Goal: Contribute content: Add original content to the website for others to see

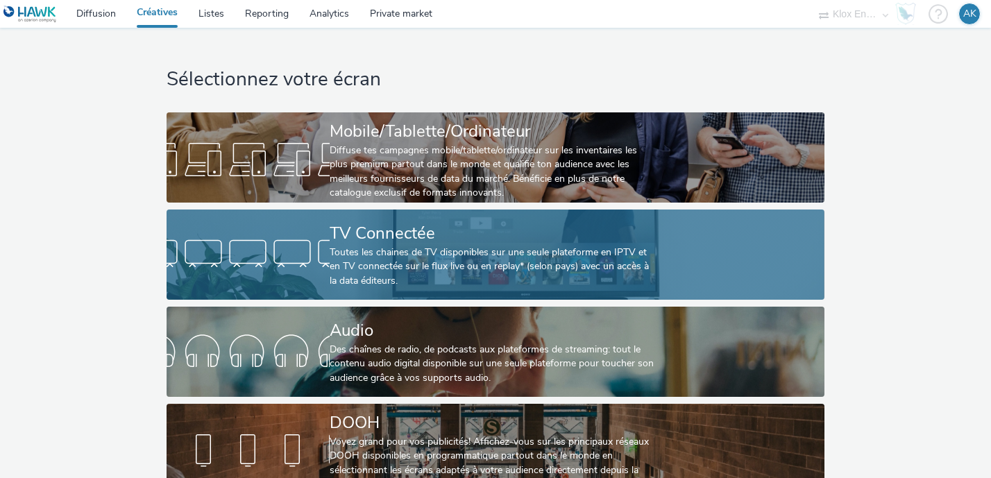
scroll to position [23, 0]
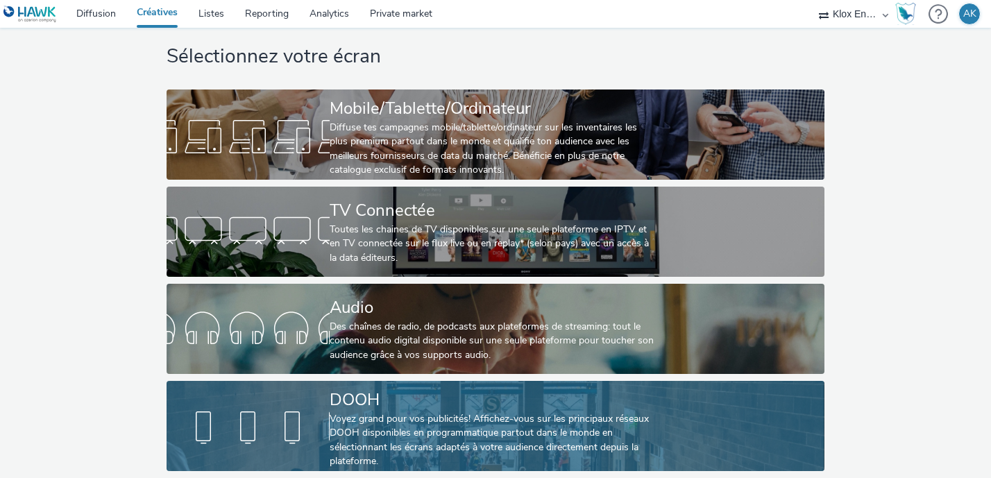
click at [407, 395] on div "DOOH" at bounding box center [493, 400] width 326 height 24
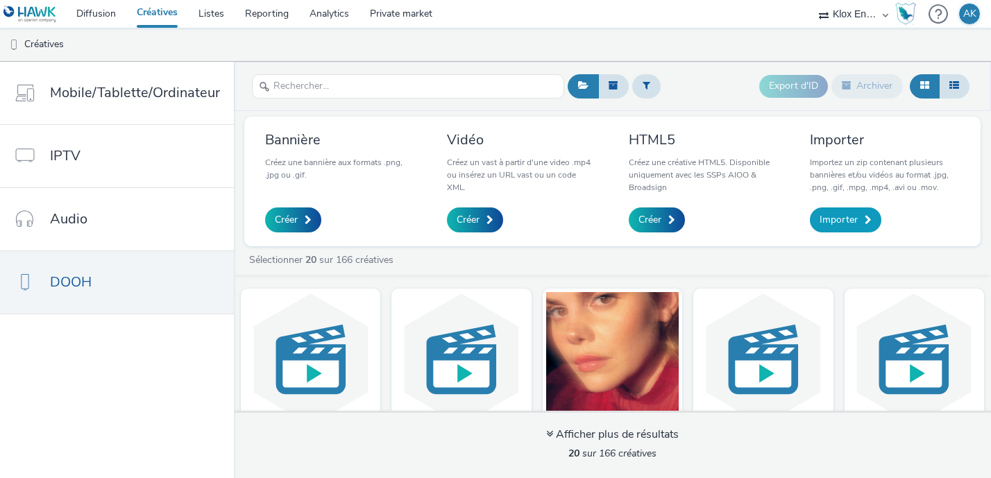
click at [854, 213] on span "Importer" at bounding box center [839, 220] width 38 height 14
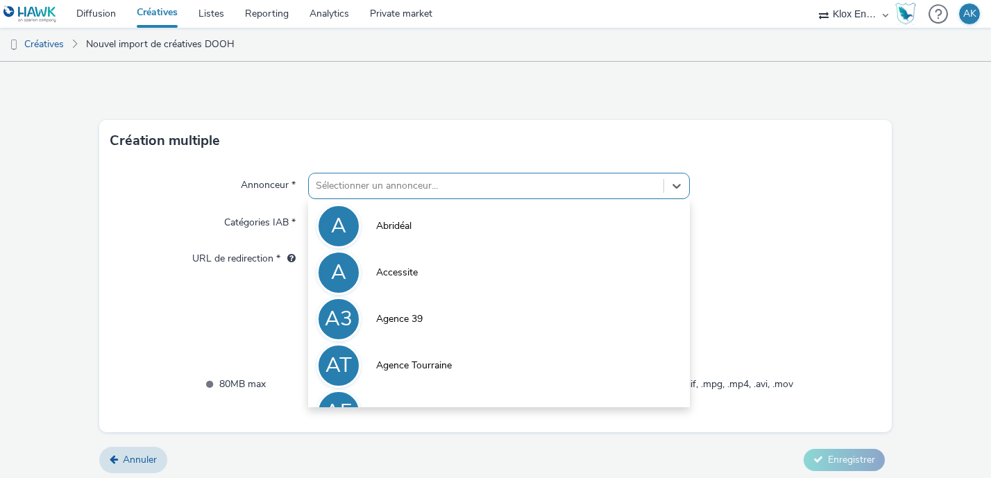
click at [391, 188] on div at bounding box center [486, 186] width 341 height 17
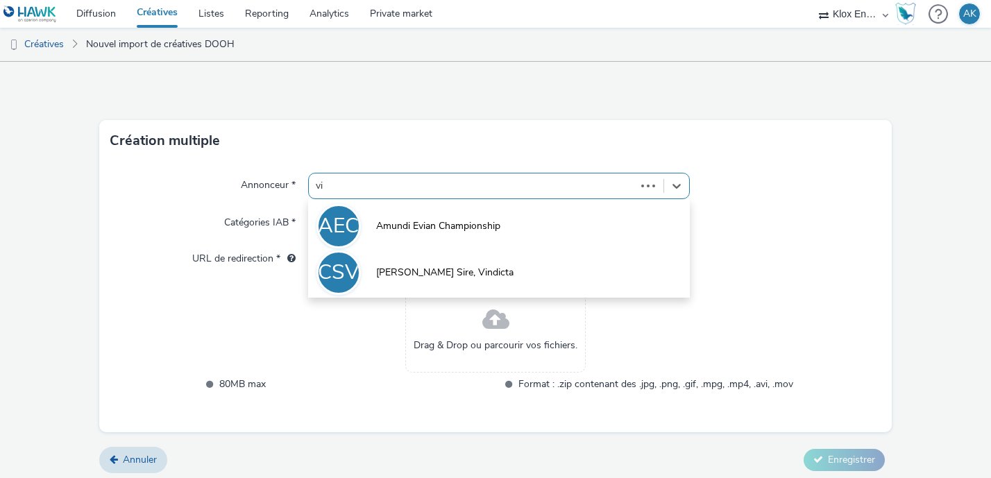
type input "vip"
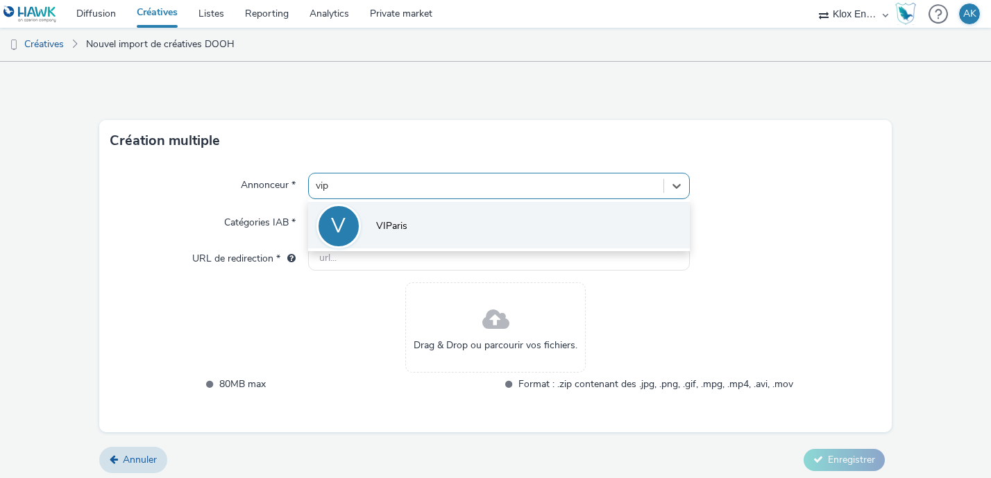
click at [400, 219] on span "VIParis" at bounding box center [391, 226] width 31 height 14
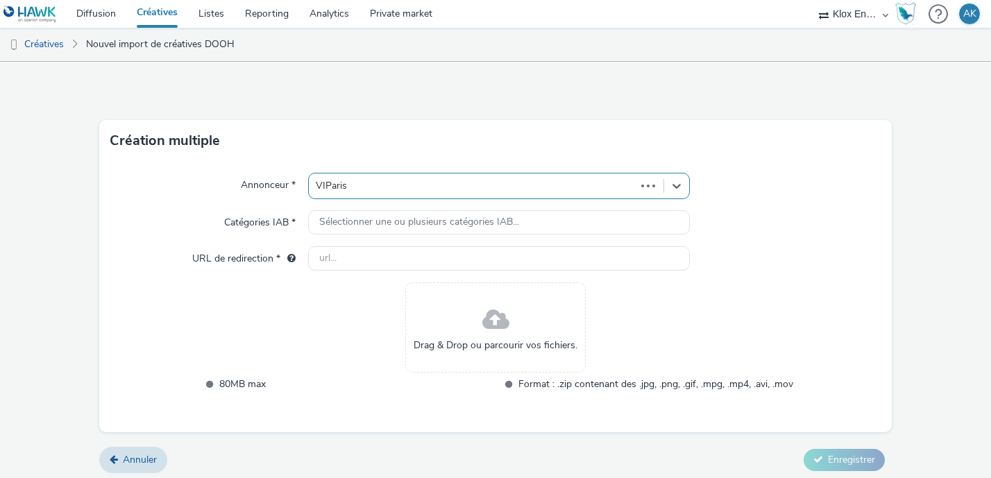
type input "[URL][DOMAIN_NAME]"
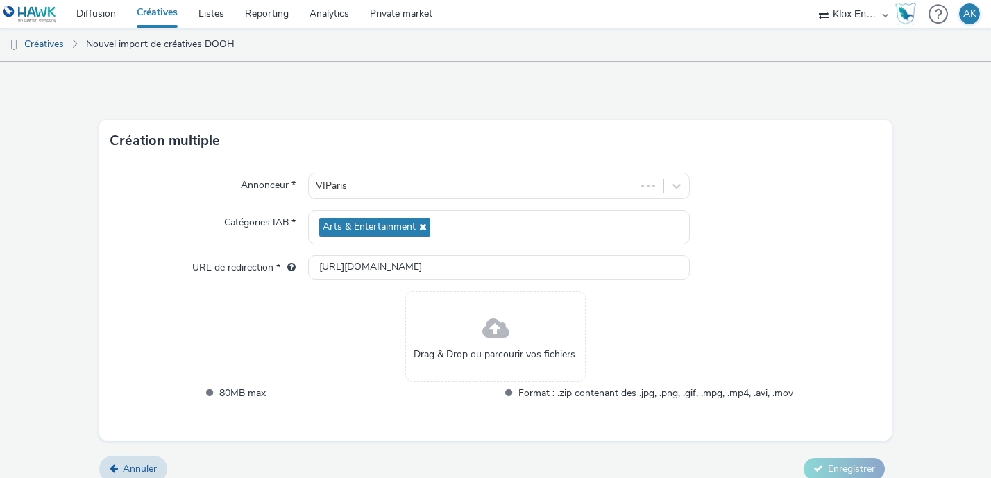
click at [509, 353] on span "Drag & Drop ou parcourir vos fichiers." at bounding box center [496, 355] width 164 height 14
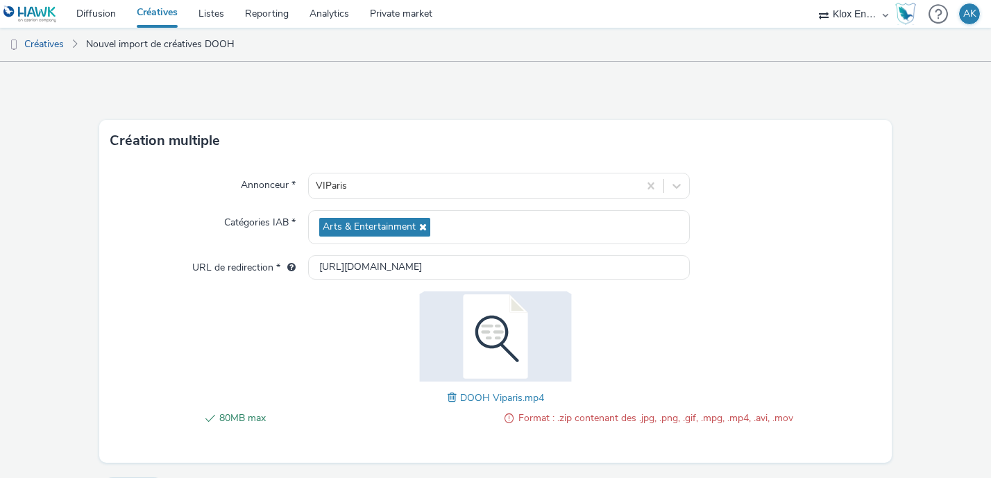
scroll to position [35, 0]
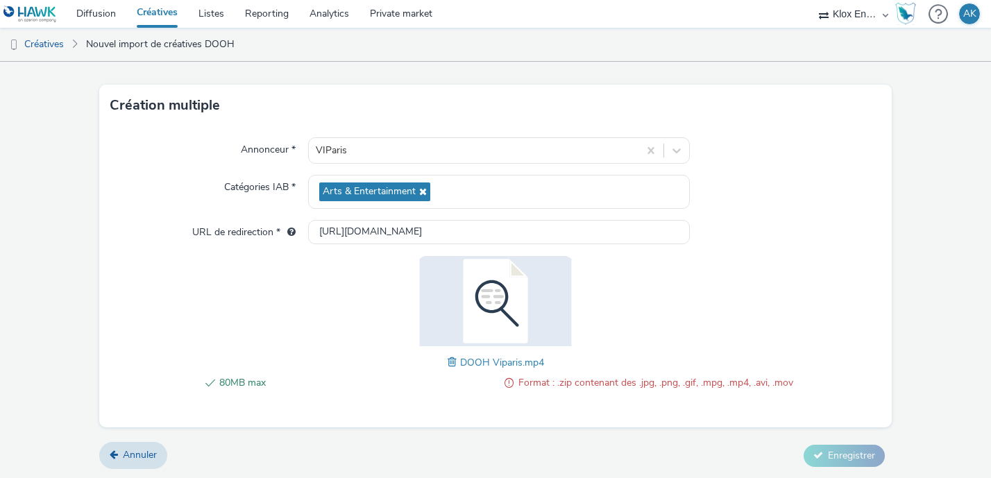
click at [650, 378] on span "Format : .zip contenant des .jpg, .png, .gif, .mpg, .mp4, .avi, .mov" at bounding box center [655, 383] width 275 height 17
click at [450, 365] on span at bounding box center [454, 362] width 12 height 15
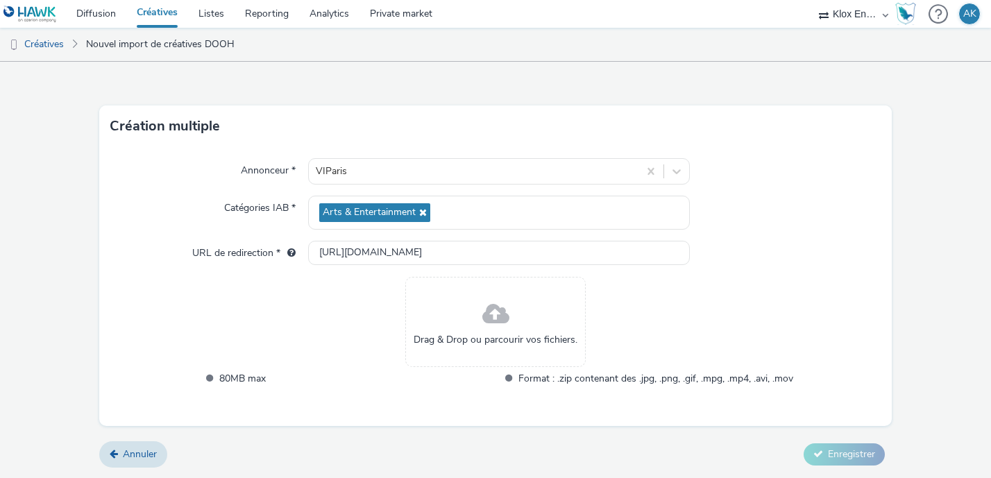
scroll to position [15, 0]
click at [501, 299] on span at bounding box center [495, 314] width 27 height 37
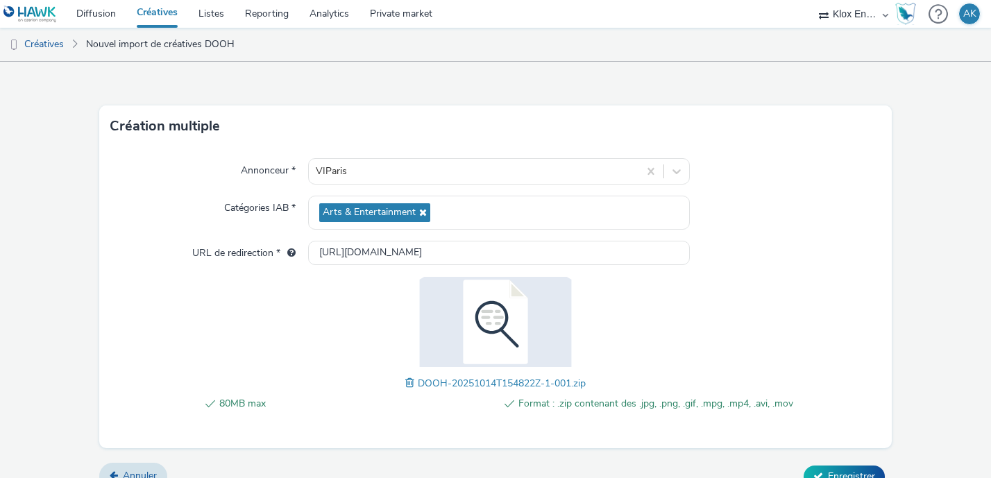
scroll to position [35, 0]
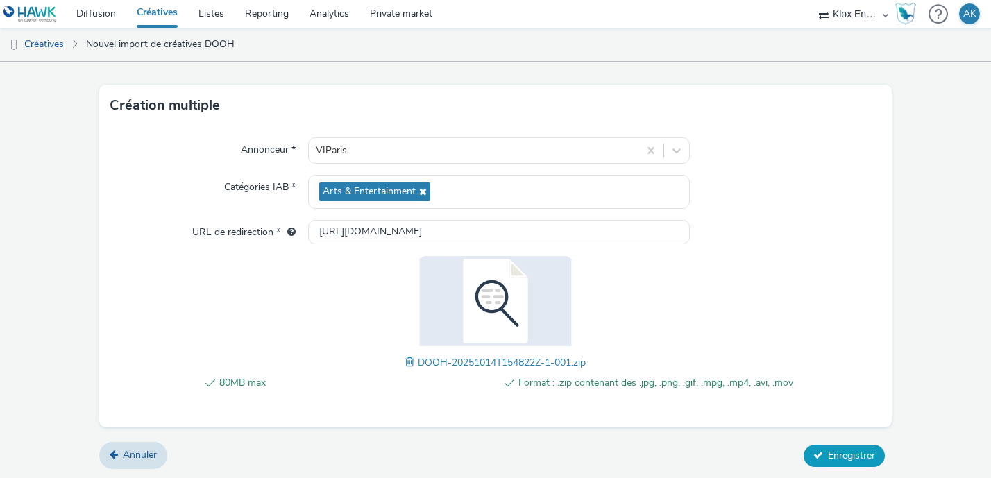
click at [828, 450] on span "Enregistrer" at bounding box center [851, 455] width 47 height 13
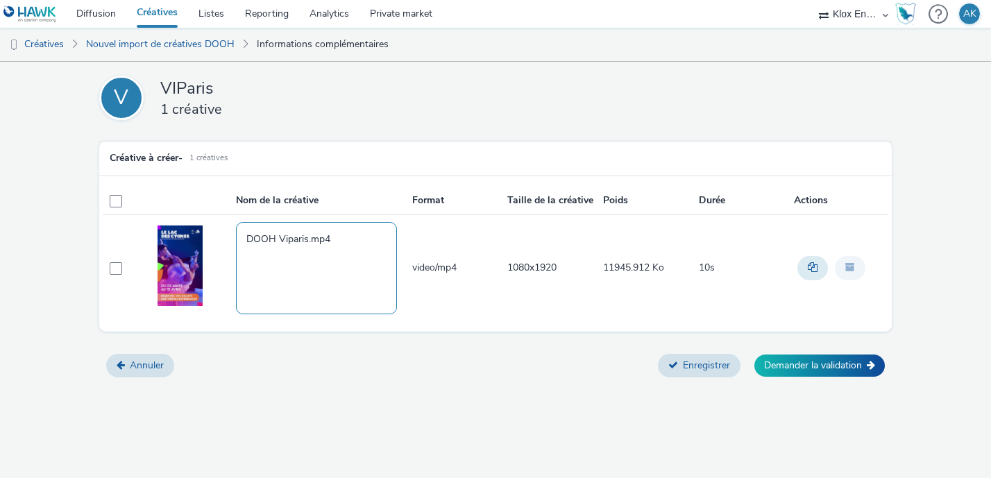
click at [307, 241] on textarea "DOOH Viparis.mp4" at bounding box center [316, 268] width 161 height 92
type textarea "DOOH Viparis 2025.mp4"
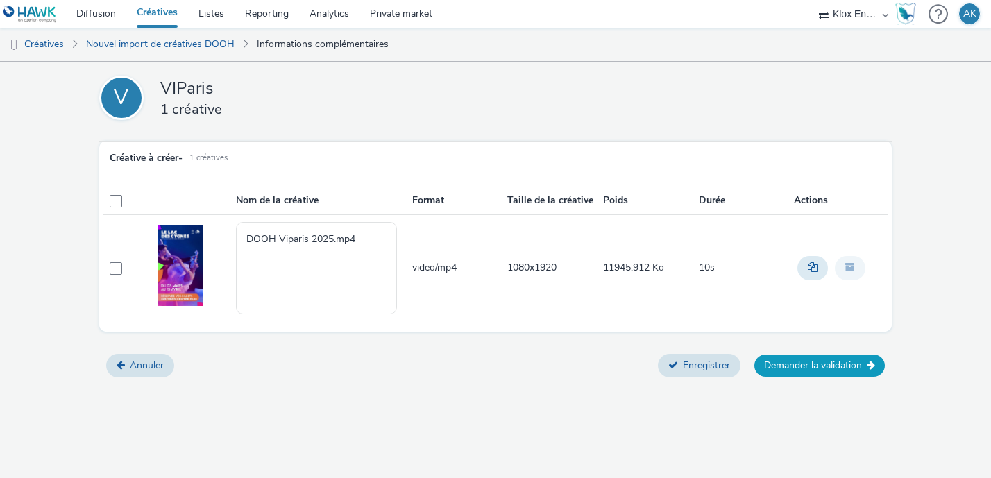
click at [812, 369] on button "Demander la validation" at bounding box center [819, 366] width 130 height 22
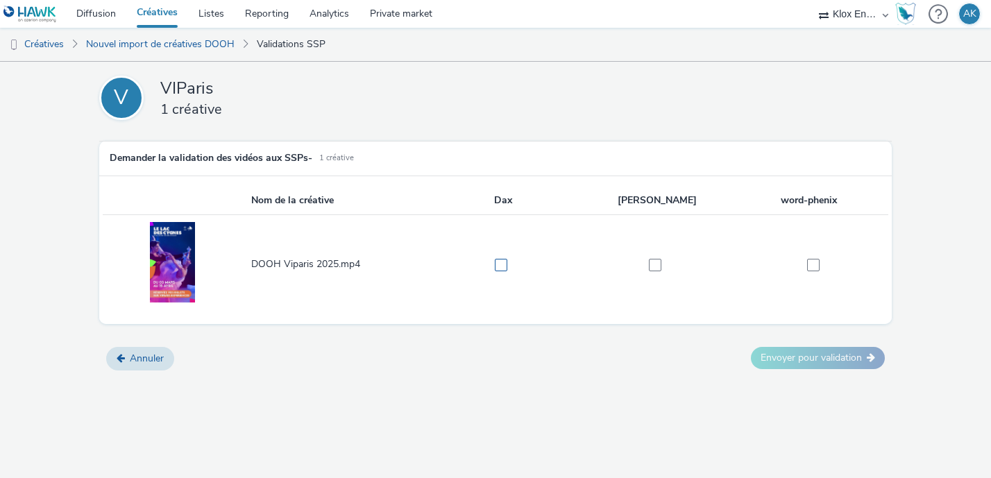
click at [499, 262] on span at bounding box center [501, 265] width 12 height 12
checkbox input "true"
click at [655, 266] on span at bounding box center [655, 265] width 12 height 12
click at [655, 267] on span at bounding box center [655, 265] width 12 height 12
checkbox input "false"
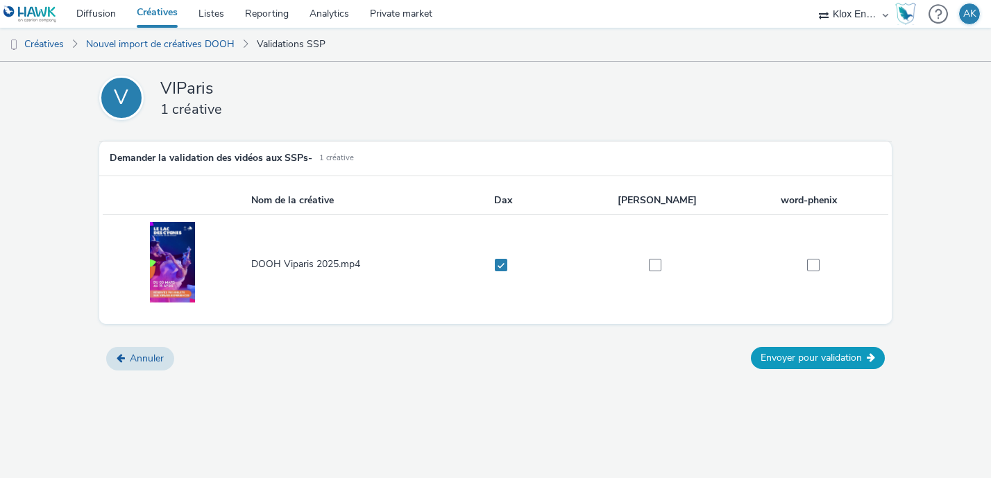
click at [796, 349] on button "Envoyer pour validation" at bounding box center [818, 358] width 134 height 22
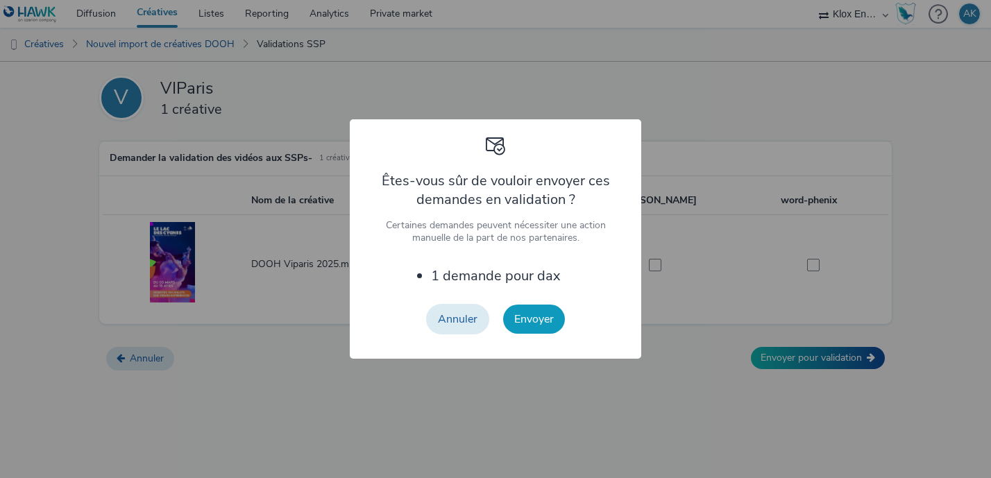
click at [533, 310] on button "Envoyer" at bounding box center [534, 319] width 62 height 29
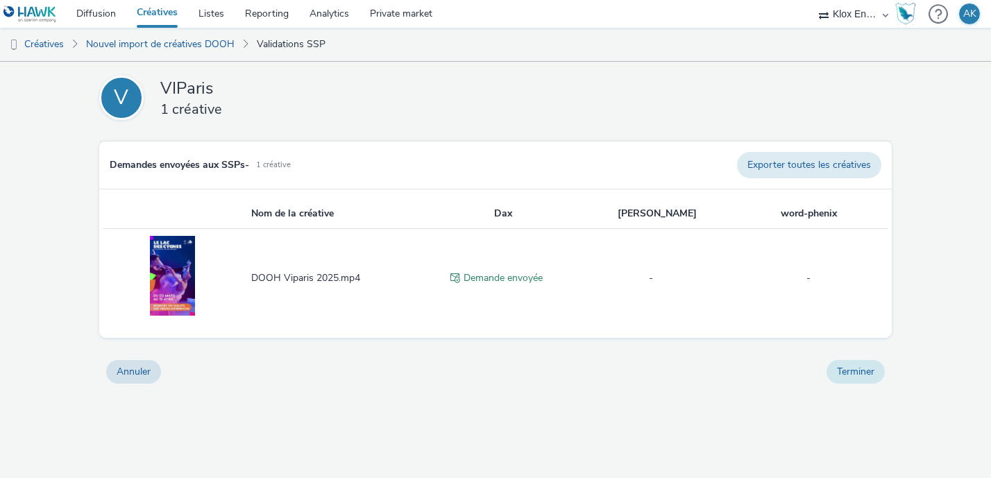
click at [845, 369] on button "Terminer" at bounding box center [856, 372] width 58 height 24
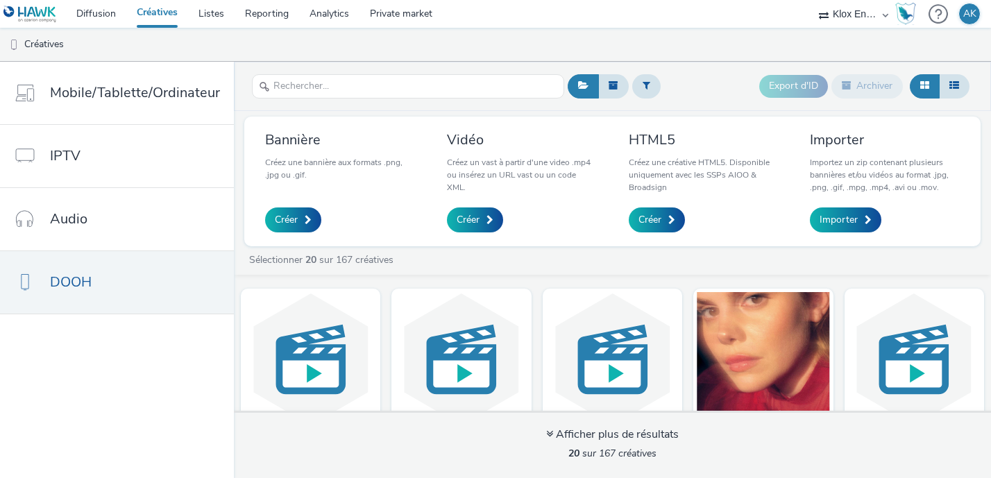
click at [156, 17] on link "Créatives" at bounding box center [157, 14] width 62 height 28
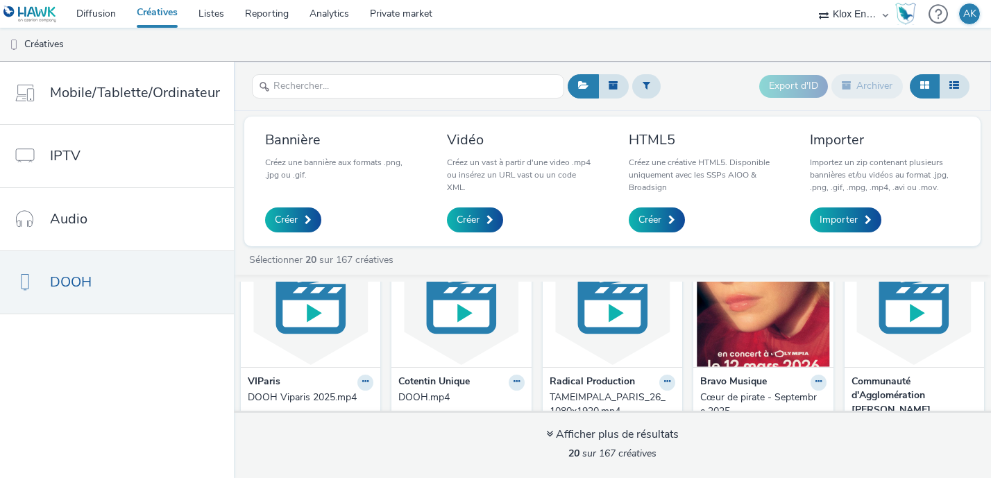
scroll to position [102, 0]
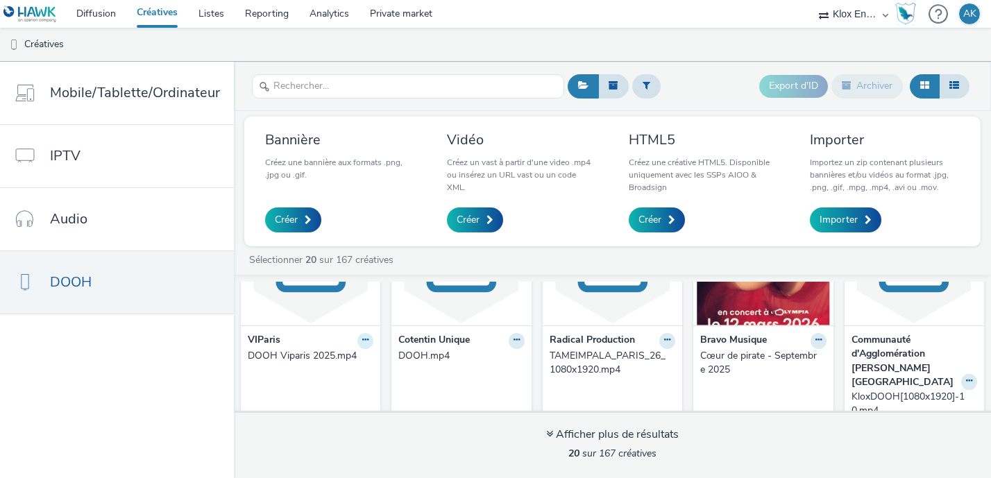
click at [364, 338] on icon at bounding box center [365, 340] width 6 height 8
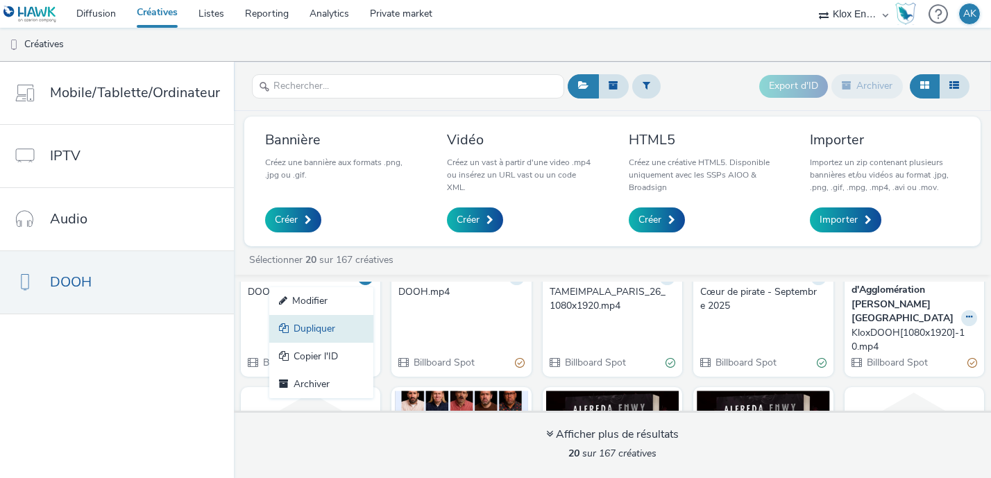
scroll to position [167, 0]
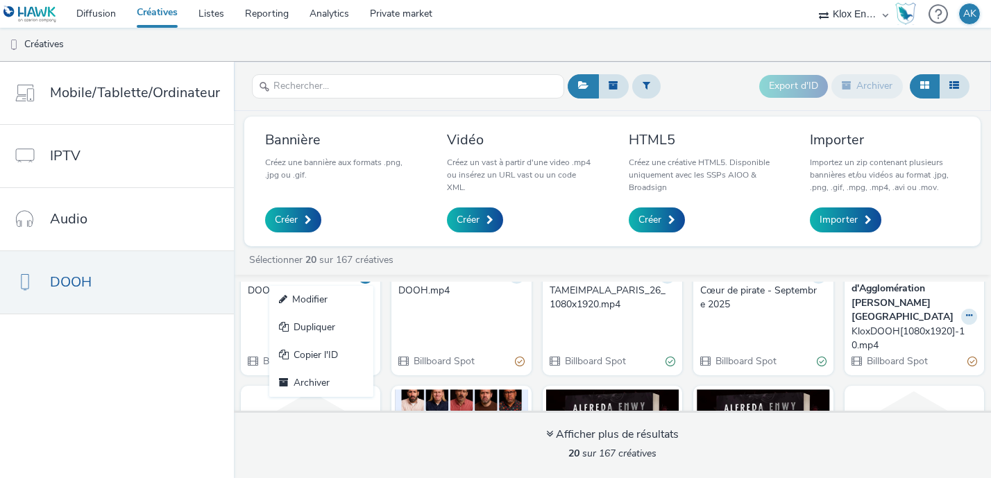
click at [99, 20] on link "Diffusion" at bounding box center [96, 14] width 60 height 28
